Goal: Transaction & Acquisition: Purchase product/service

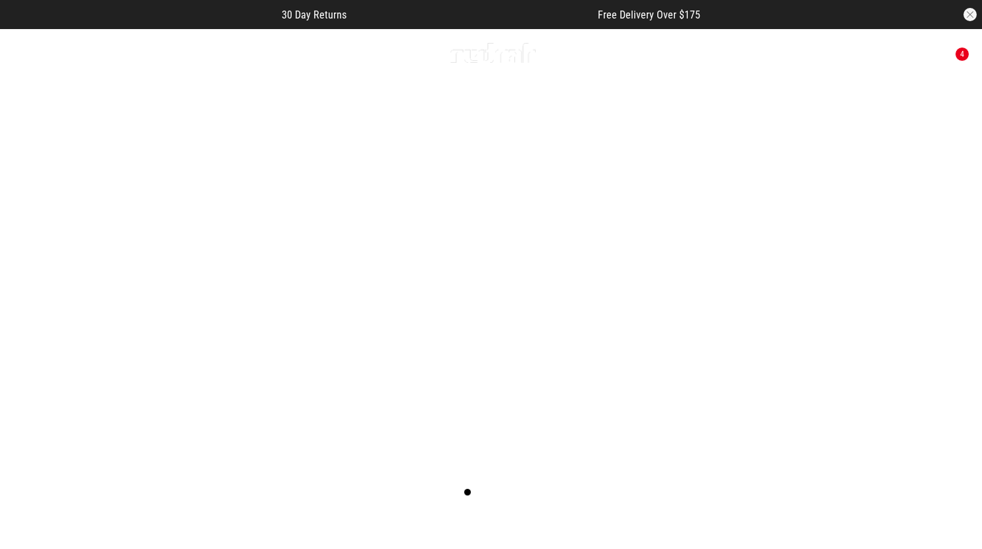
click at [497, 411] on link "1 / 4" at bounding box center [491, 273] width 982 height 491
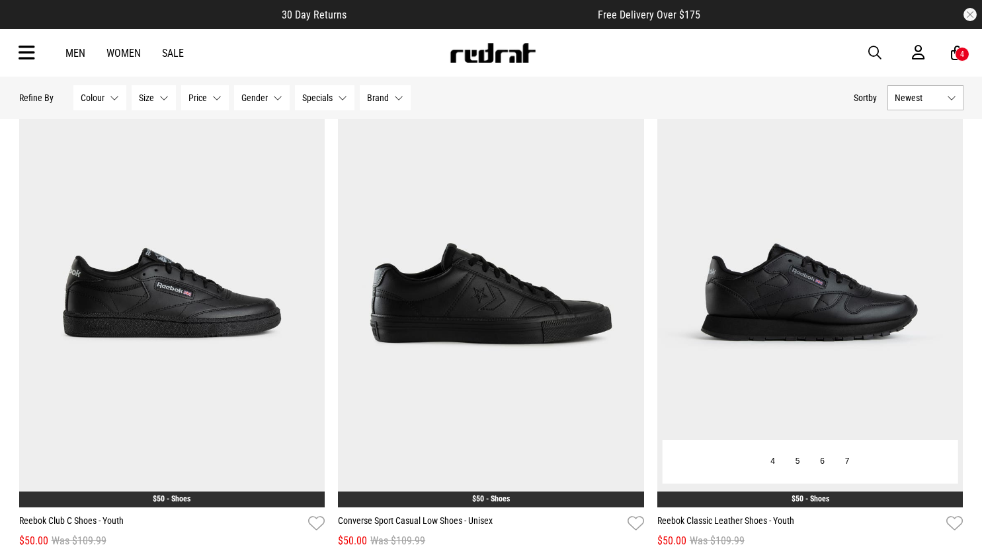
click at [805, 288] on img at bounding box center [810, 294] width 306 height 428
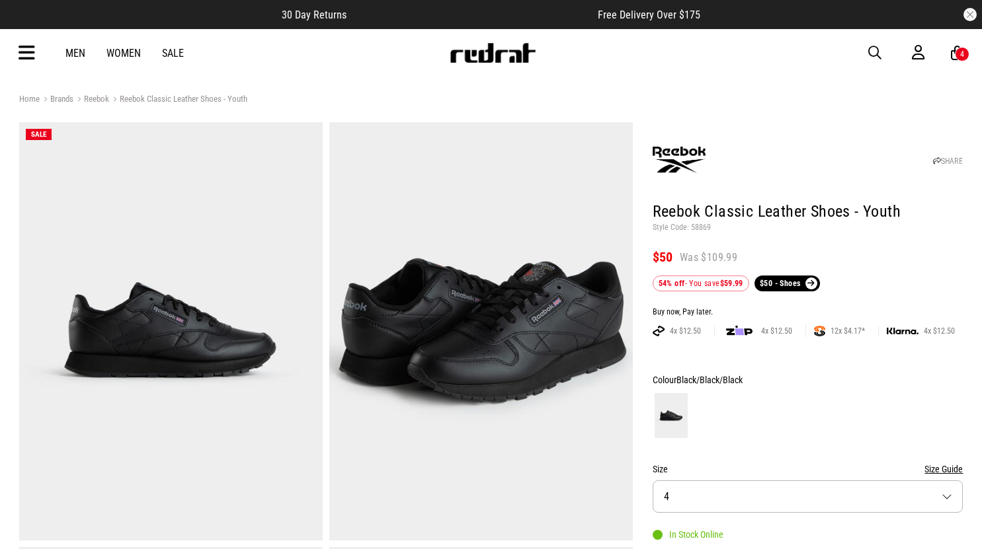
scroll to position [440, 0]
